Goal: Obtain resource: Download file/media

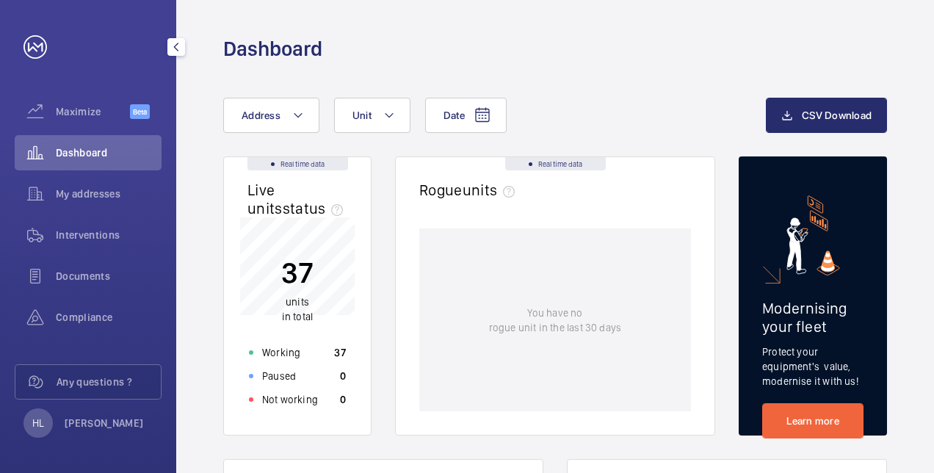
scroll to position [73, 0]
click at [117, 190] on span "My addresses" at bounding box center [109, 193] width 106 height 15
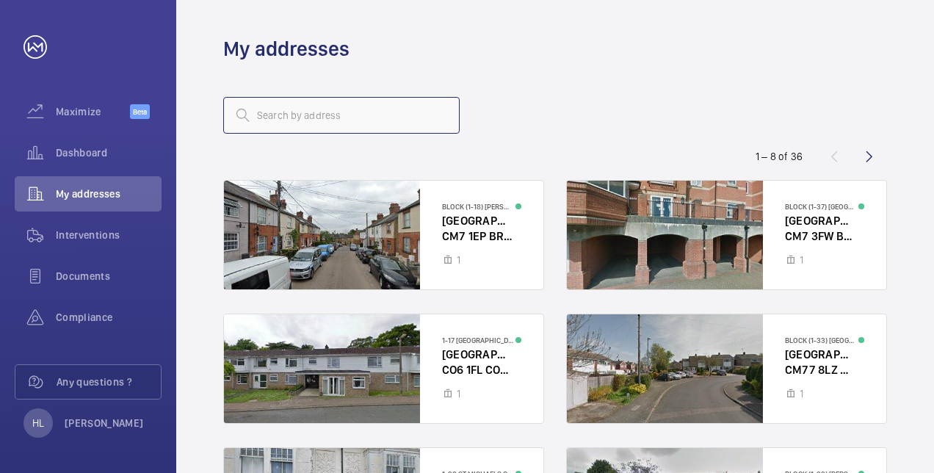
click at [297, 120] on input "text" at bounding box center [341, 115] width 236 height 37
type input "warw"
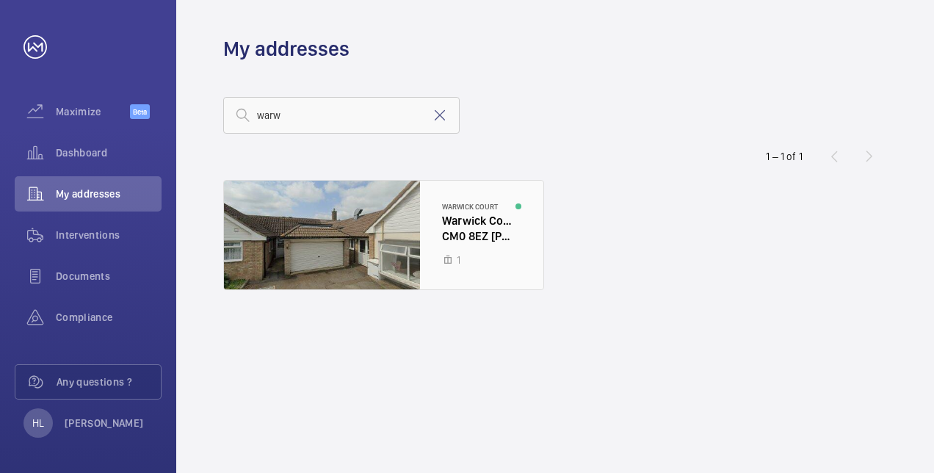
click at [446, 210] on div at bounding box center [383, 235] width 319 height 109
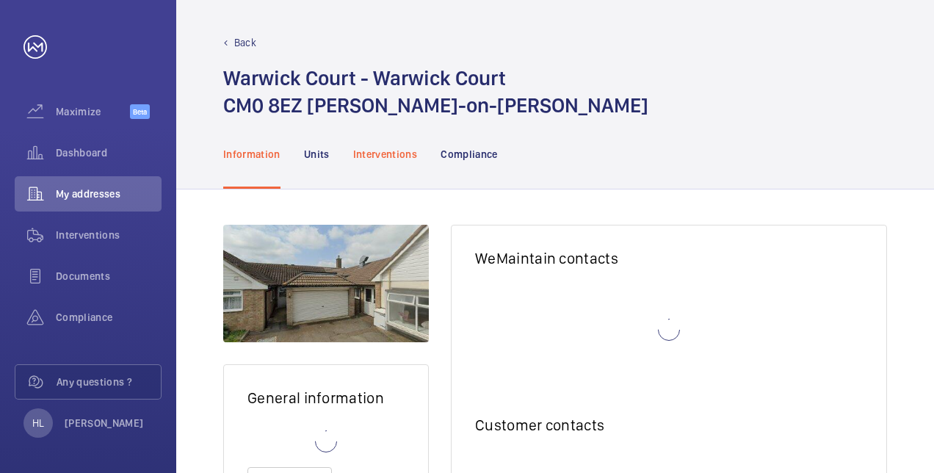
click at [401, 153] on p "Interventions" at bounding box center [385, 154] width 65 height 15
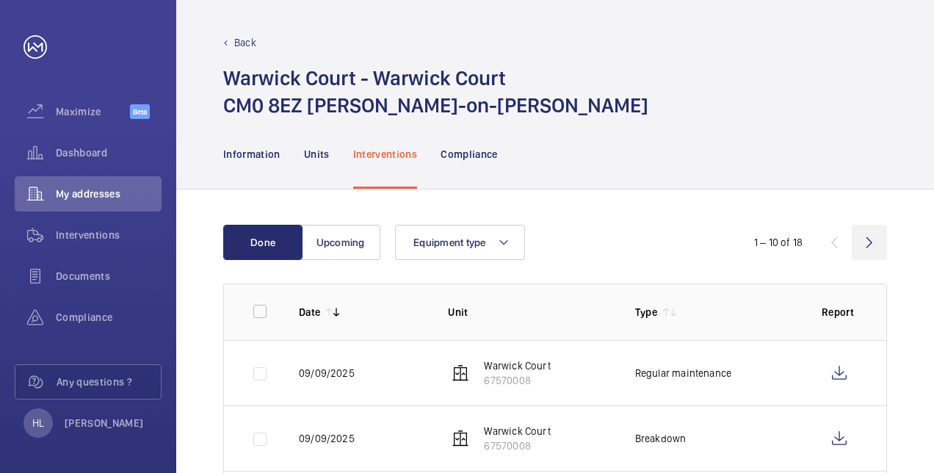
click at [868, 240] on wm-front-icon-button at bounding box center [869, 242] width 35 height 35
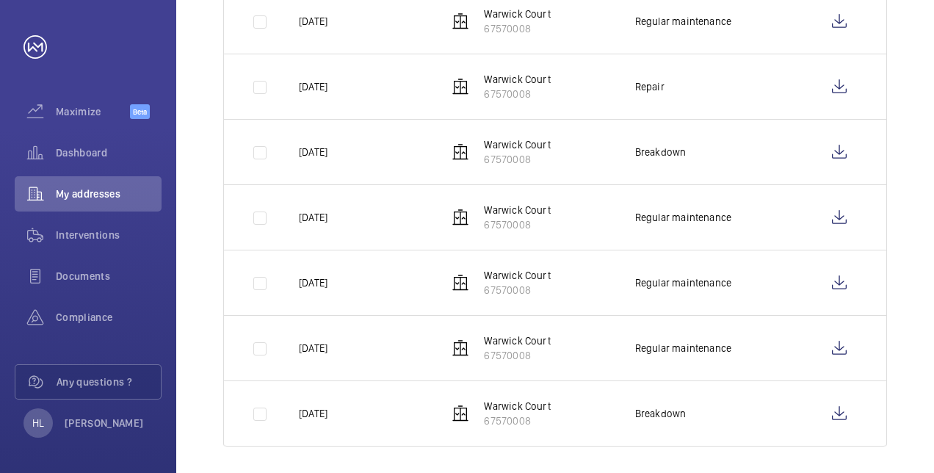
scroll to position [423, 0]
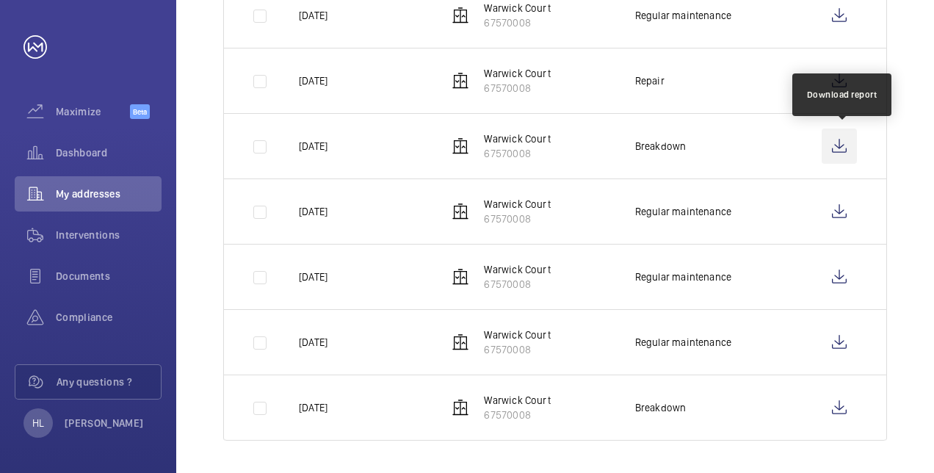
click at [838, 145] on wm-front-icon-button at bounding box center [838, 145] width 35 height 35
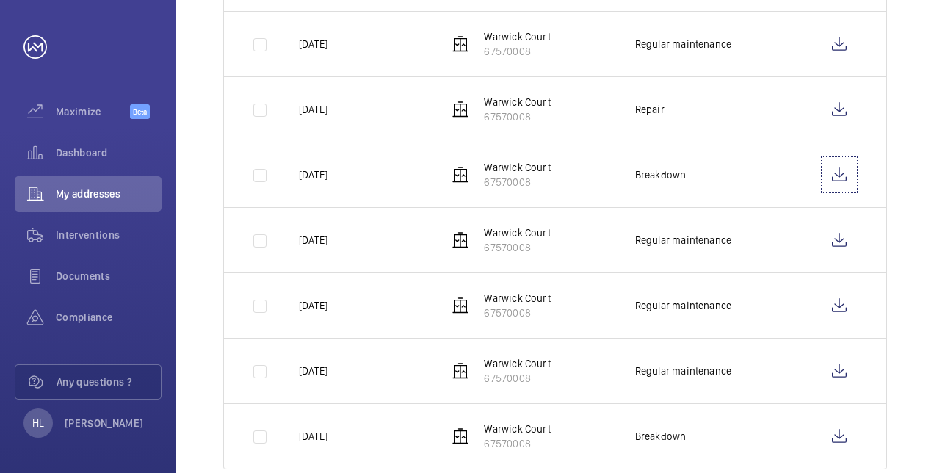
scroll to position [349, 0]
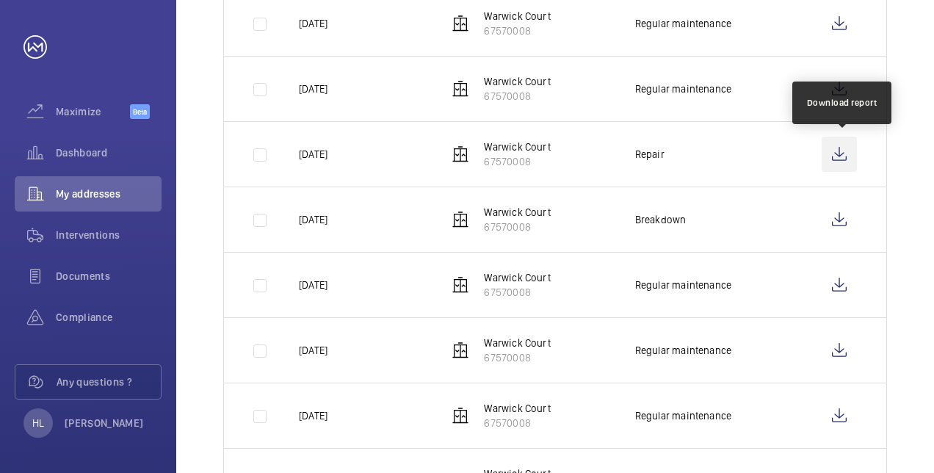
click at [824, 148] on wm-front-icon-button at bounding box center [838, 154] width 35 height 35
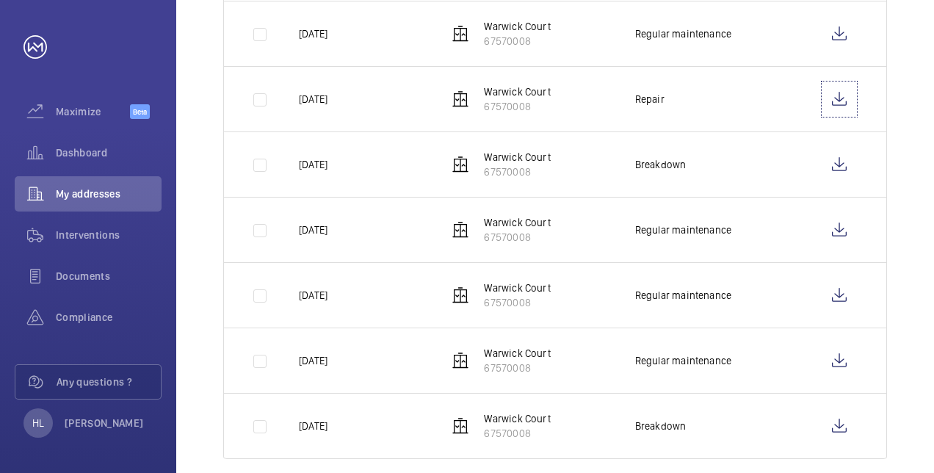
scroll to position [423, 0]
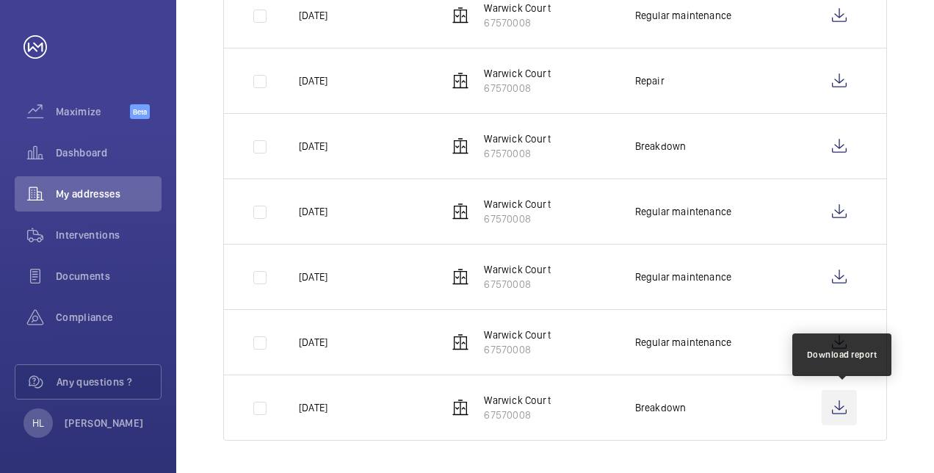
click at [840, 398] on wm-front-icon-button at bounding box center [838, 407] width 35 height 35
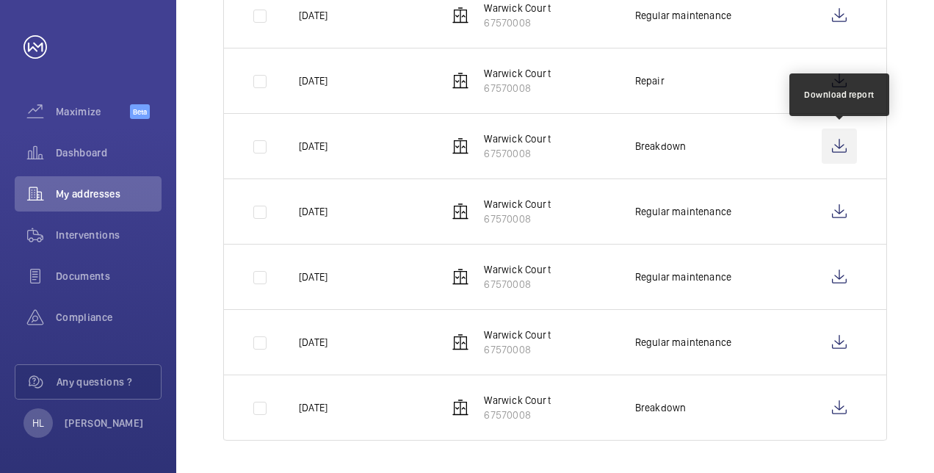
click at [852, 146] on wm-front-icon-button at bounding box center [838, 145] width 35 height 35
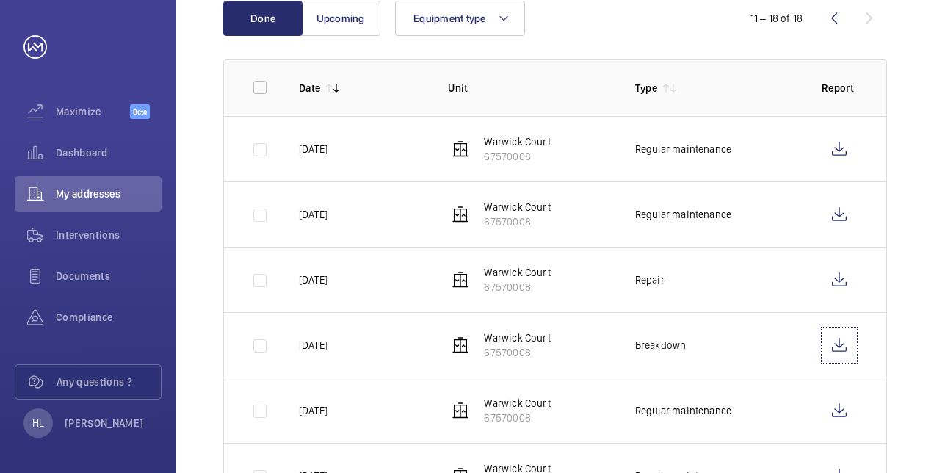
scroll to position [203, 0]
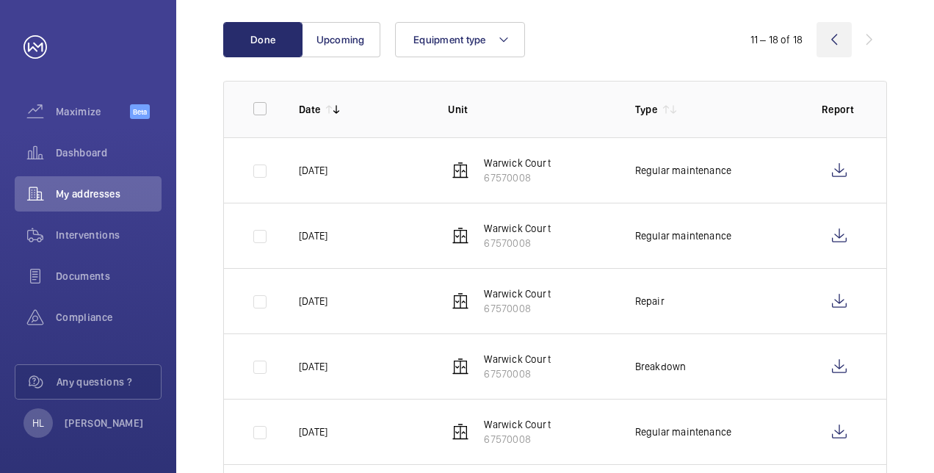
click at [835, 30] on wm-front-icon-button at bounding box center [833, 39] width 35 height 35
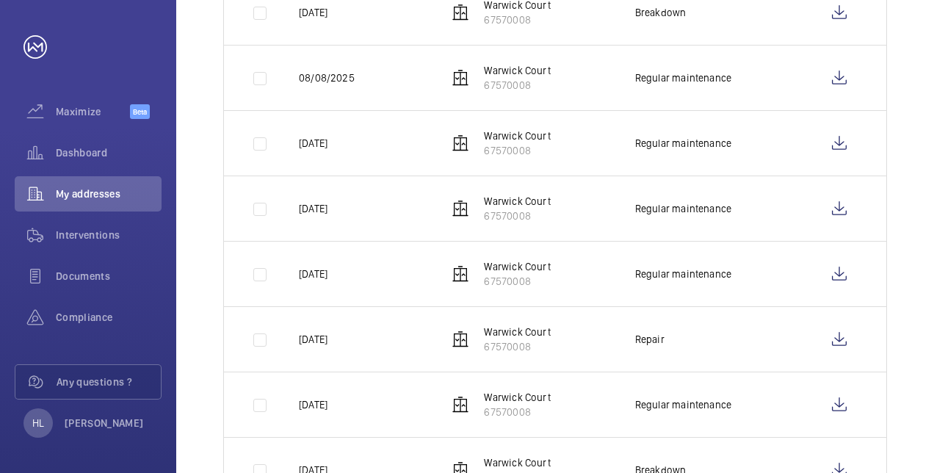
scroll to position [553, 0]
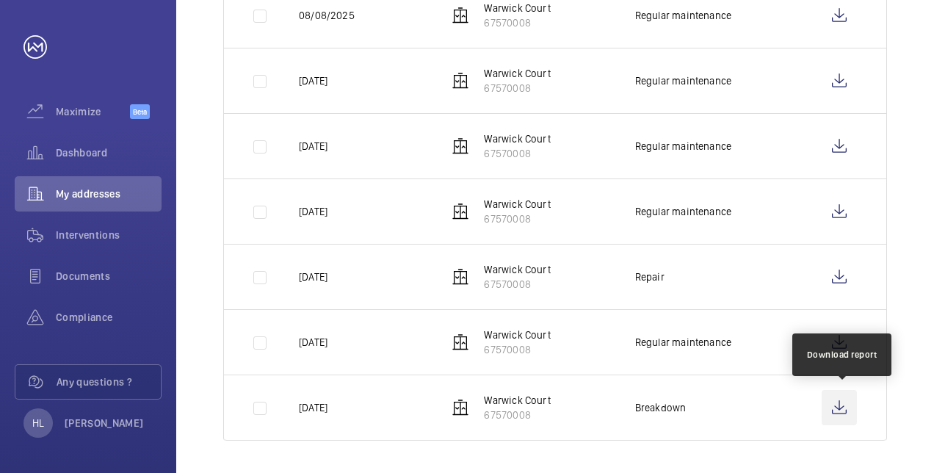
click at [838, 406] on wm-front-icon-button at bounding box center [838, 407] width 35 height 35
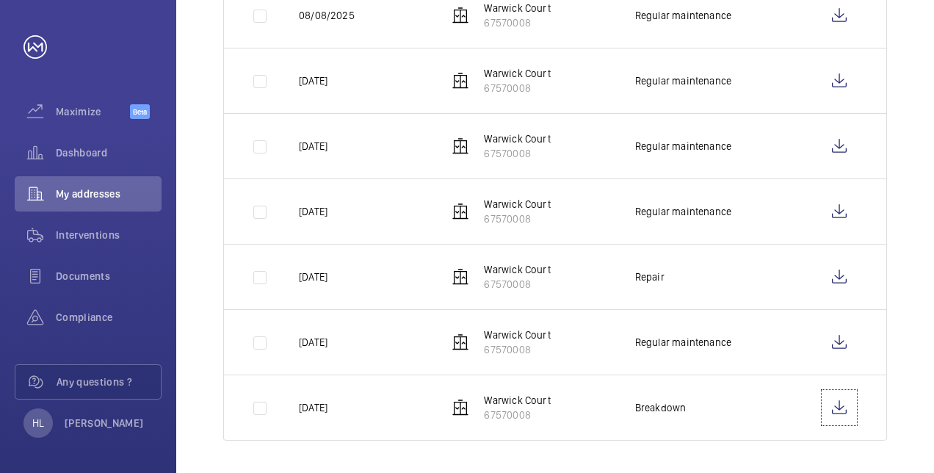
scroll to position [518, 0]
